Goal: Share content

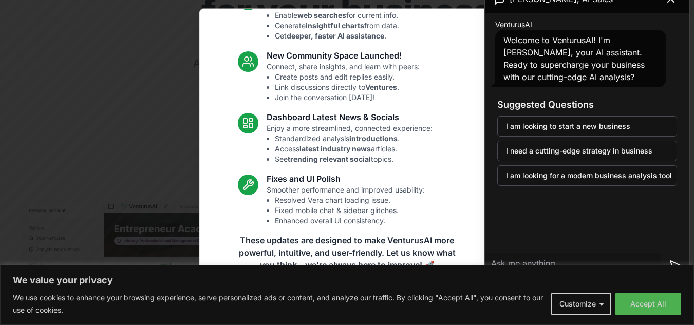
scroll to position [144, 0]
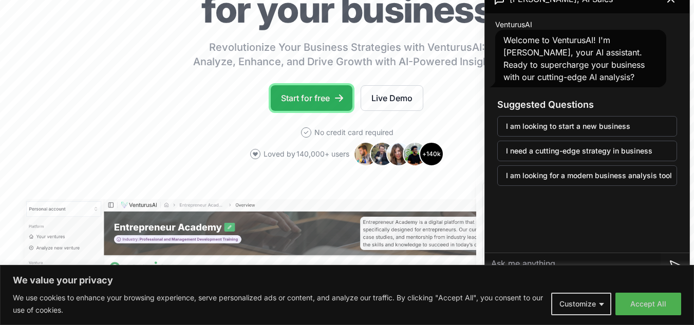
click at [315, 95] on link "Start for free" at bounding box center [312, 98] width 82 height 26
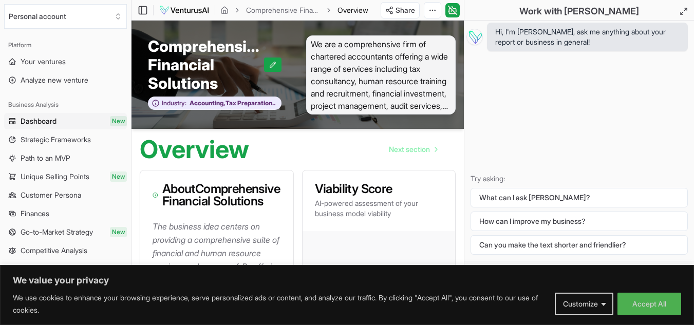
scroll to position [329, 0]
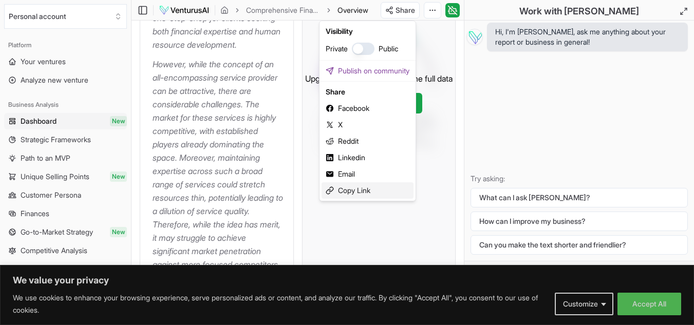
click at [354, 189] on div "Copy Link" at bounding box center [368, 190] width 92 height 16
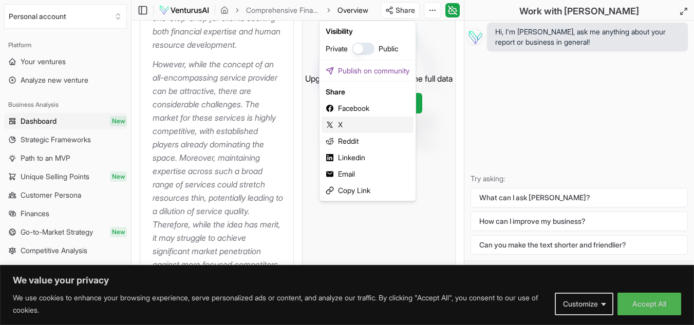
click at [329, 120] on div "X" at bounding box center [368, 125] width 92 height 16
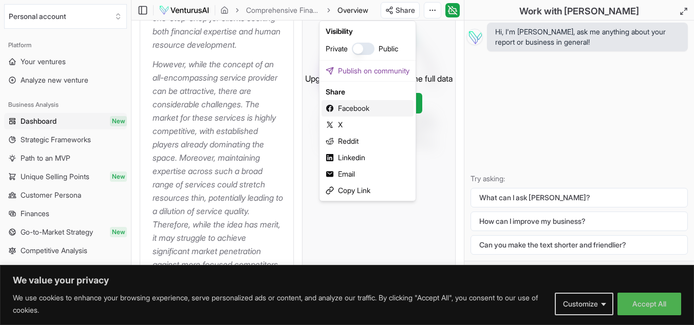
click at [351, 106] on div "Facebook" at bounding box center [368, 108] width 92 height 16
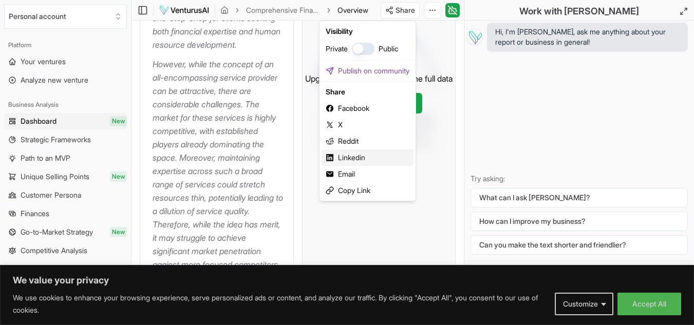
click at [353, 153] on div "Linkedin" at bounding box center [368, 158] width 92 height 16
